Goal: Go to known website: Access a specific website the user already knows

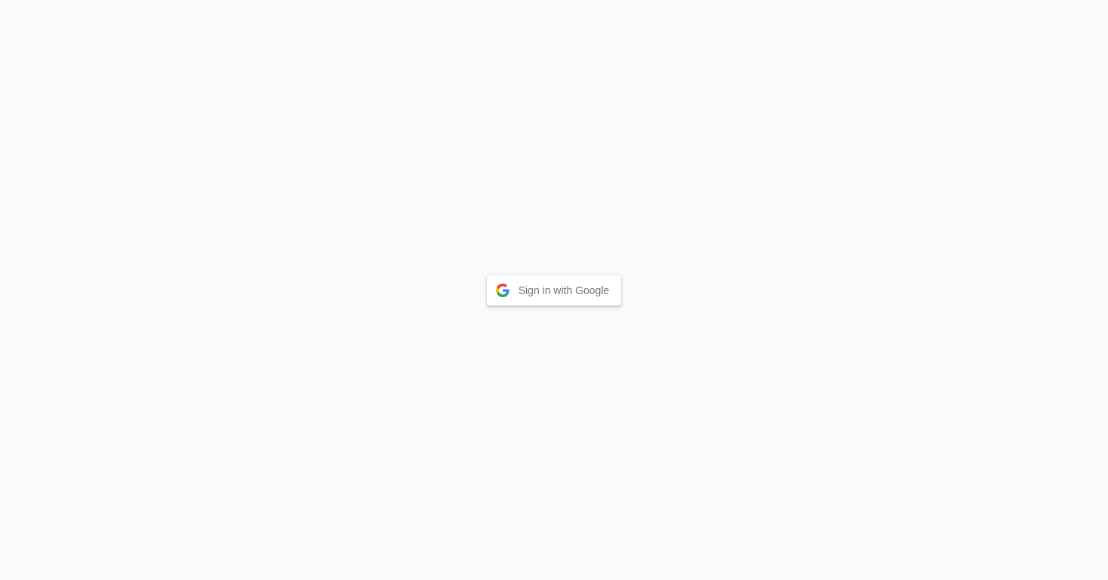
click at [539, 298] on button "Sign in with Google" at bounding box center [554, 290] width 135 height 30
